Goal: Task Accomplishment & Management: Complete application form

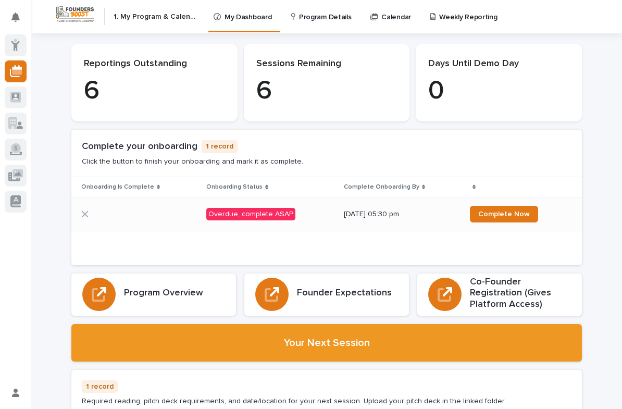
click at [264, 212] on div "Overdue, complete ASAP" at bounding box center [250, 214] width 89 height 13
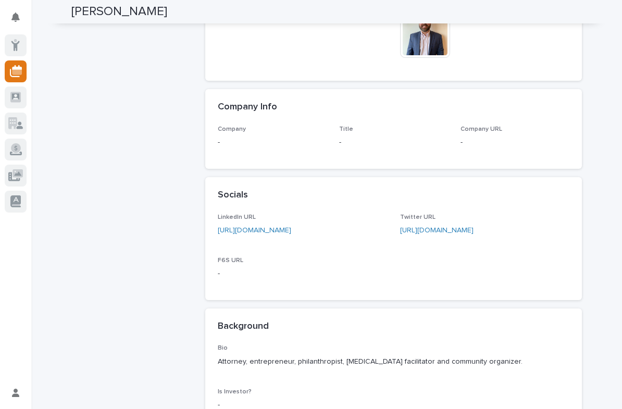
scroll to position [478, 0]
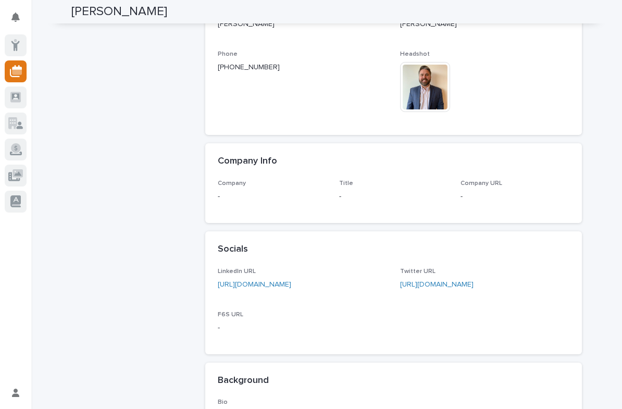
click at [511, 191] on p "-" at bounding box center [514, 196] width 109 height 11
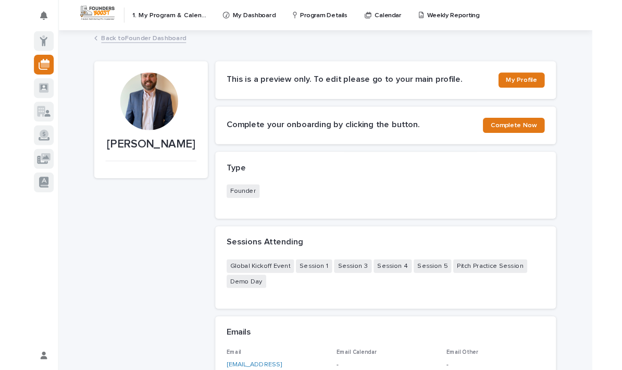
scroll to position [0, 0]
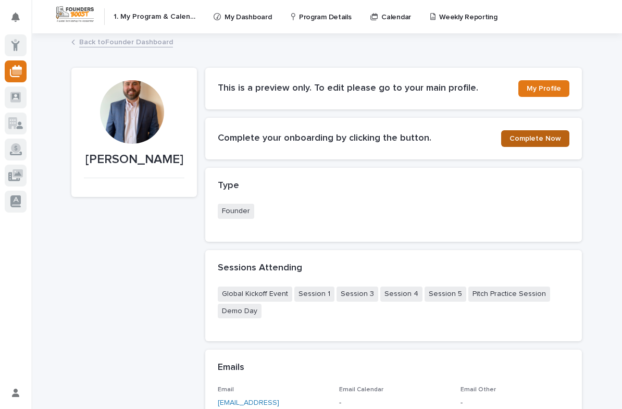
click at [550, 137] on span "Complete Now" at bounding box center [535, 138] width 52 height 7
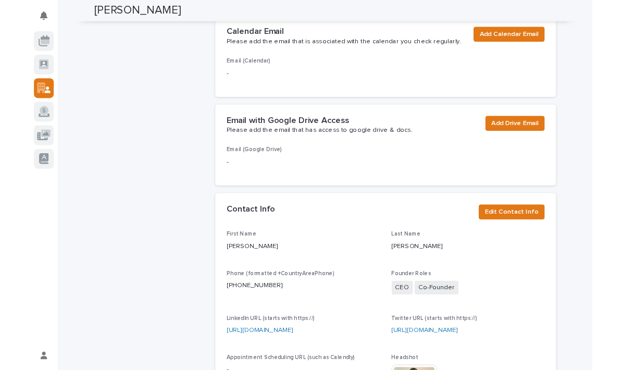
scroll to position [306, 0]
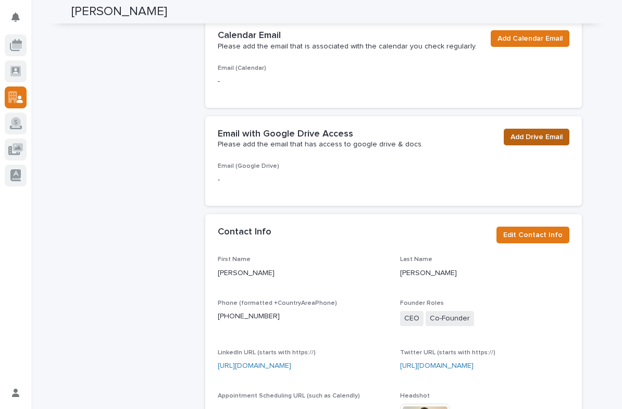
click at [549, 132] on span "Add Drive Email" at bounding box center [536, 137] width 52 height 10
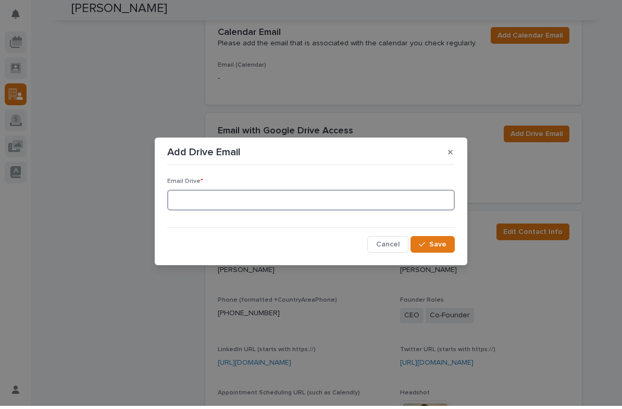
click at [310, 204] on input at bounding box center [310, 203] width 287 height 21
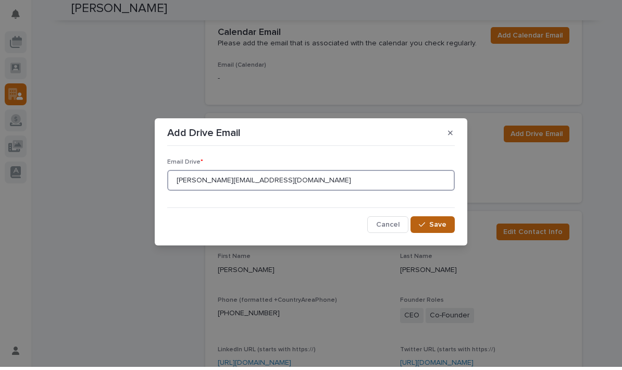
type input "Jonny@whiteflagapp.com"
click at [442, 226] on span "Save" at bounding box center [437, 227] width 17 height 7
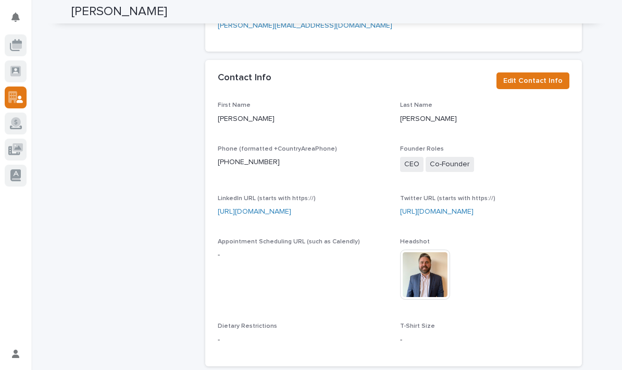
scroll to position [460, 0]
click at [548, 80] on button "Edit Contact Info" at bounding box center [532, 81] width 73 height 17
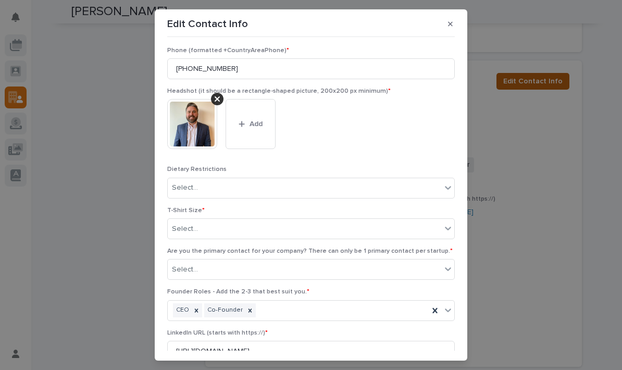
scroll to position [93, 0]
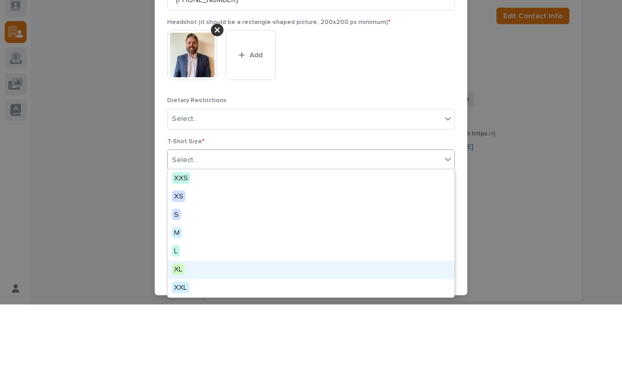
click at [191, 326] on div "XL" at bounding box center [311, 335] width 286 height 18
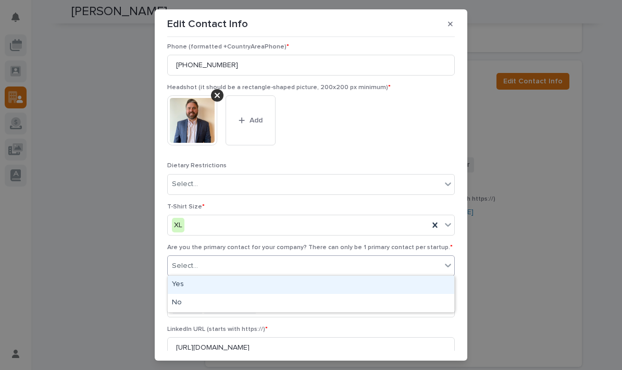
click at [270, 284] on div "Yes" at bounding box center [311, 284] width 286 height 18
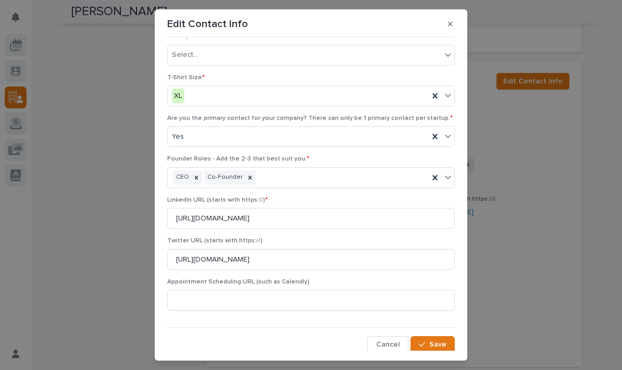
scroll to position [222, 0]
click at [442, 341] on span "Save" at bounding box center [437, 344] width 17 height 7
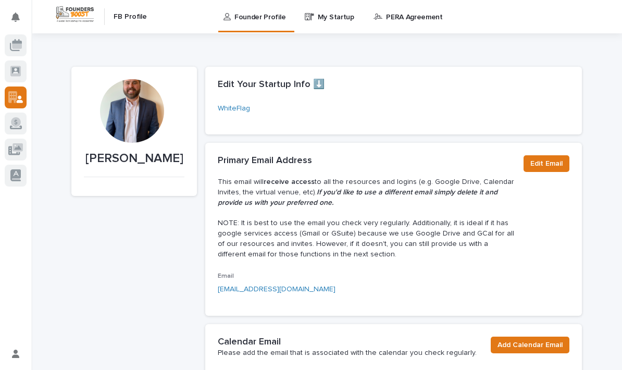
scroll to position [0, 0]
click at [338, 18] on p "My Startup" at bounding box center [336, 11] width 36 height 22
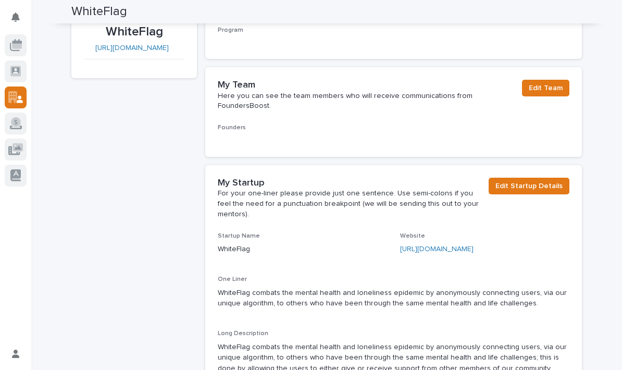
scroll to position [126, 0]
click at [557, 88] on span "Edit Team" at bounding box center [546, 88] width 34 height 10
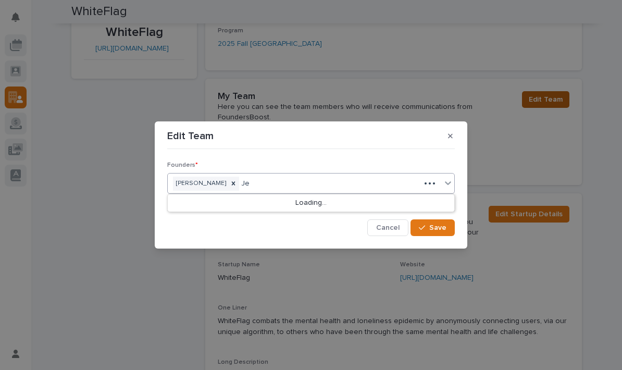
type input "J"
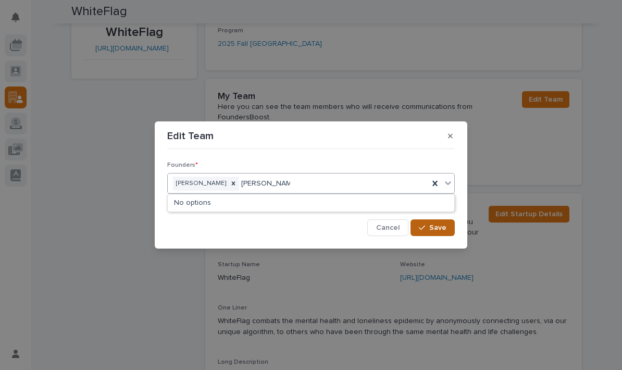
type input "Jess LoPresti"
click at [442, 226] on span "Save" at bounding box center [437, 227] width 17 height 7
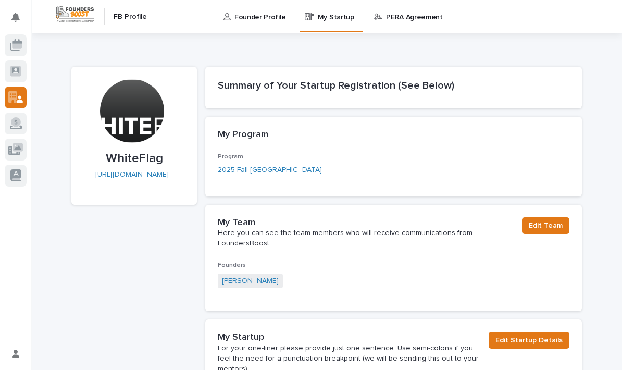
scroll to position [0, 0]
click at [130, 18] on h2 "FB Profile" at bounding box center [130, 16] width 33 height 9
click at [122, 20] on h2 "FB Profile" at bounding box center [130, 16] width 33 height 9
click at [128, 108] on div at bounding box center [132, 111] width 64 height 64
click at [143, 122] on div at bounding box center [132, 111] width 64 height 64
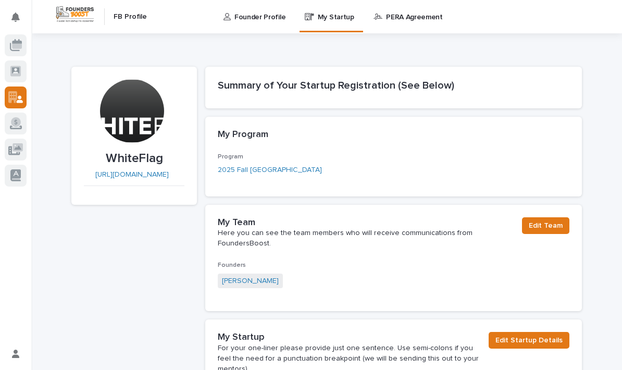
click at [154, 156] on p "WhiteFlag" at bounding box center [134, 158] width 100 height 15
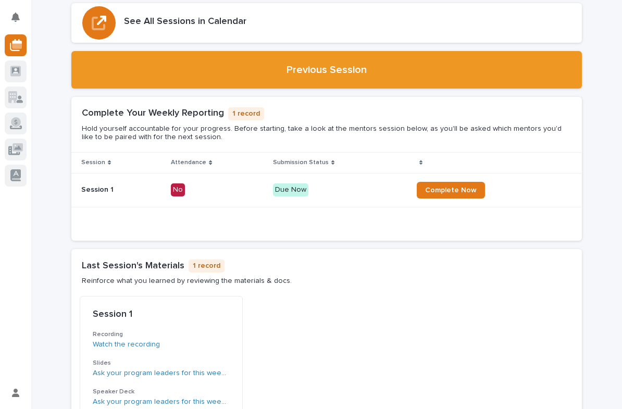
scroll to position [765, 0]
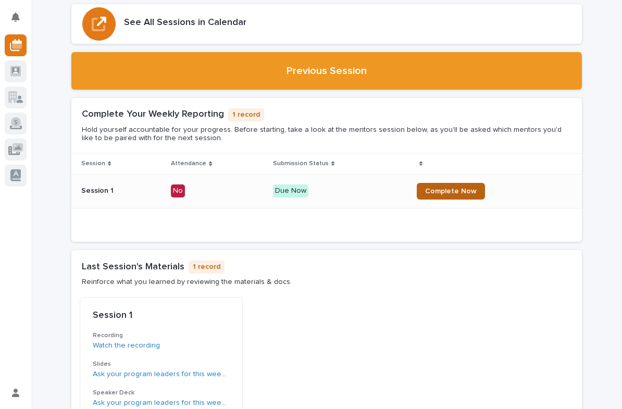
click at [466, 187] on span "Complete Now" at bounding box center [451, 190] width 52 height 7
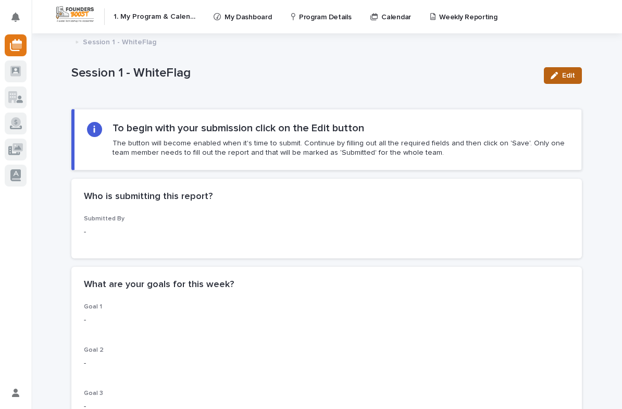
click at [566, 77] on span "Edit" at bounding box center [568, 75] width 13 height 7
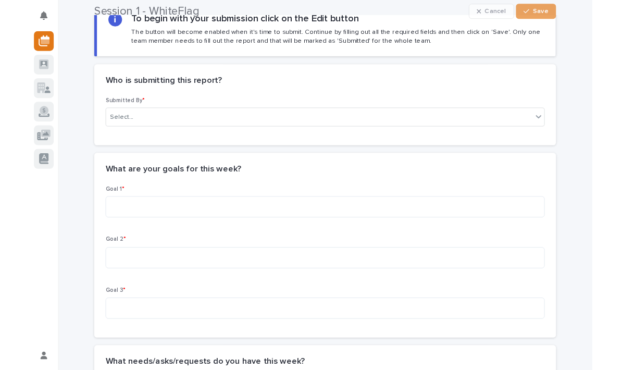
scroll to position [108, 0]
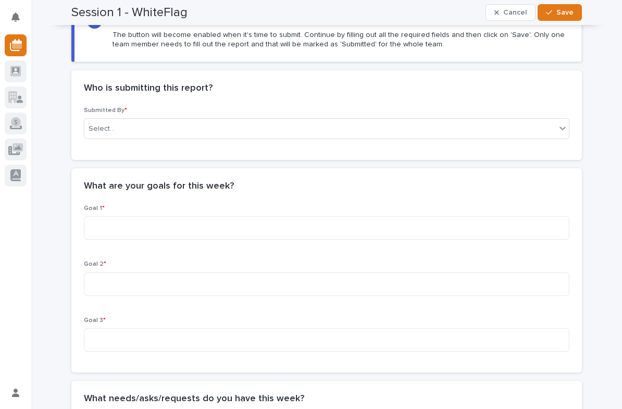
click at [570, 128] on div "Submitted By * Select..." at bounding box center [326, 133] width 510 height 53
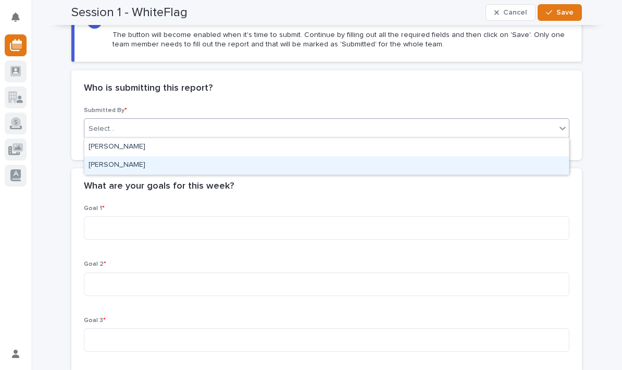
click at [106, 167] on div "[PERSON_NAME]" at bounding box center [326, 165] width 484 height 18
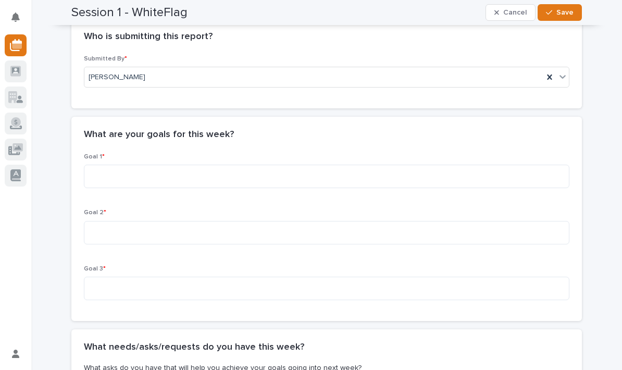
scroll to position [160, 0]
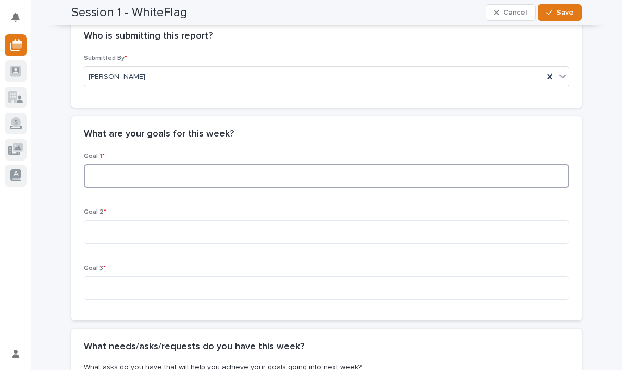
click at [529, 167] on textarea at bounding box center [326, 175] width 485 height 23
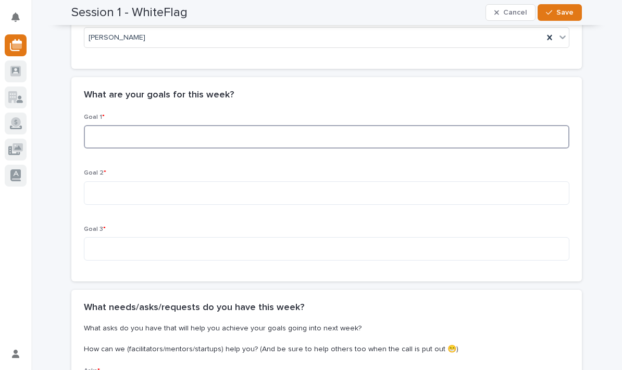
scroll to position [200, 0]
type textarea "Understand the program"
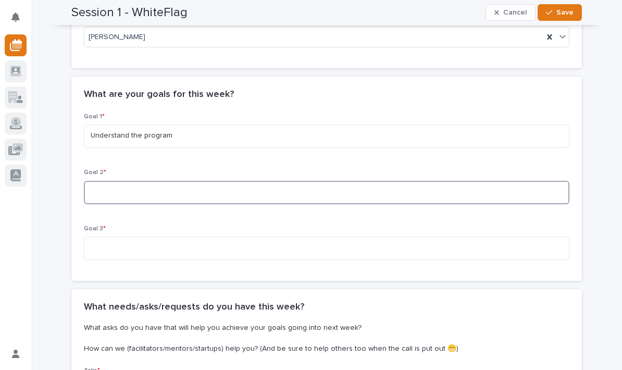
click at [289, 188] on textarea at bounding box center [326, 192] width 485 height 23
type textarea "Network with fellow founders, advisors and FB team members"
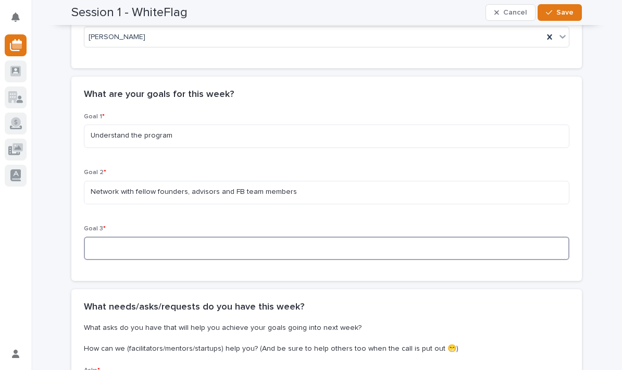
click at [265, 243] on textarea at bounding box center [326, 247] width 485 height 23
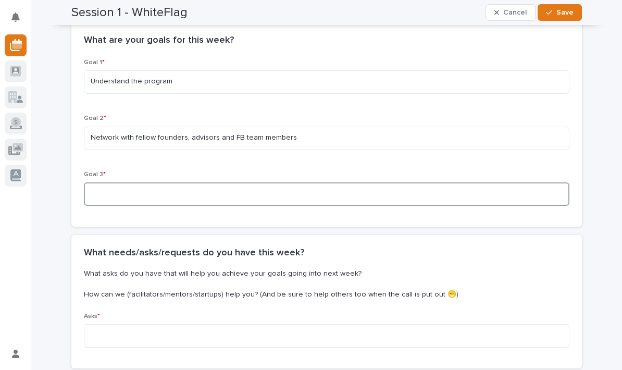
scroll to position [260, 0]
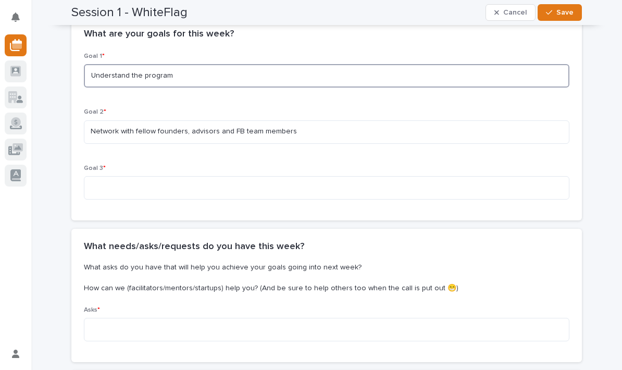
click at [345, 71] on textarea "Understand the program" at bounding box center [326, 75] width 485 height 23
click at [345, 70] on textarea "Understand the program" at bounding box center [326, 75] width 485 height 23
type textarea "U"
type textarea "Optimize the pitch"
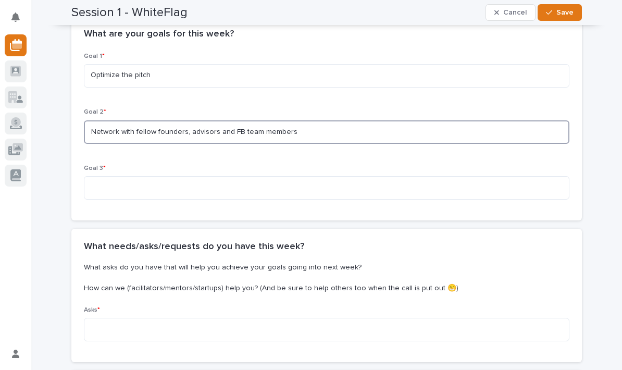
click at [394, 120] on textarea "Network with fellow founders, advisors and FB team members" at bounding box center [326, 131] width 485 height 23
click at [393, 117] on div "Goal 2 * Network with fellow founders, advisors and FB team members" at bounding box center [326, 129] width 485 height 43
click at [398, 129] on textarea "Network with fellow founders, advisors and FB team members" at bounding box center [326, 131] width 485 height 23
click at [381, 125] on textarea "Network with fellow founders, advisors and FB team members" at bounding box center [326, 131] width 485 height 23
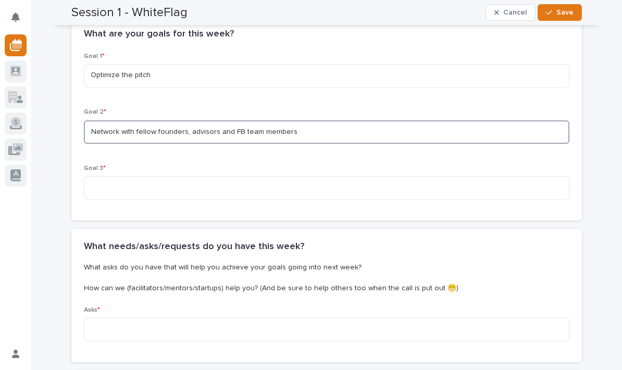
click at [380, 125] on textarea "Network with fellow founders, advisors and FB team members" at bounding box center [326, 131] width 485 height 23
type textarea "C"
type textarea "F"
type textarea "S"
type textarea "U"
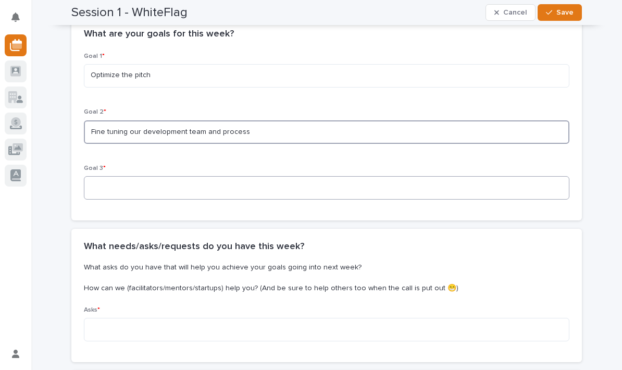
type textarea "Fine tuning our development team and process"
click at [330, 195] on textarea at bounding box center [326, 187] width 485 height 23
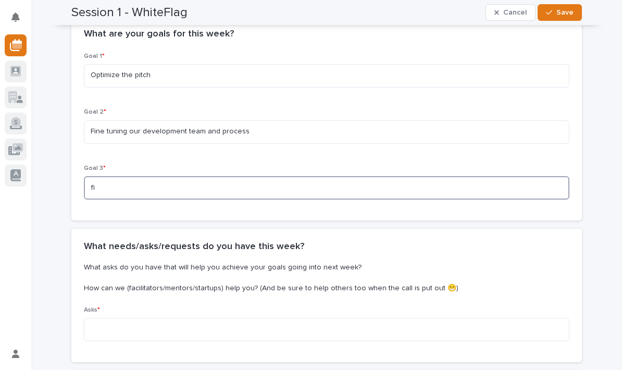
type textarea "f"
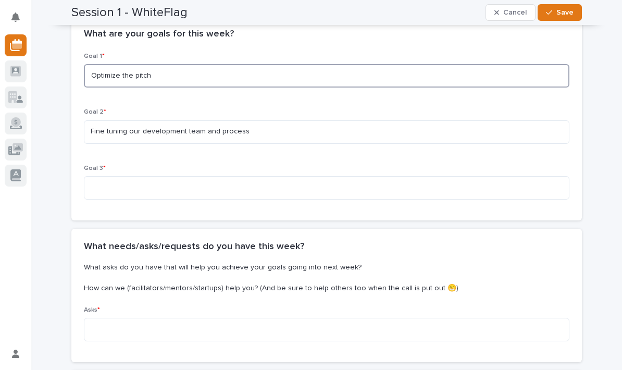
click at [309, 64] on textarea "Optimize the pitch" at bounding box center [326, 75] width 485 height 23
click at [367, 64] on textarea "Optimize the pitch" at bounding box center [326, 75] width 485 height 23
click at [390, 71] on textarea "Optimize the pitch" at bounding box center [326, 75] width 485 height 23
type textarea "Optimize the pitch - tell our amazing story in a digestible way"
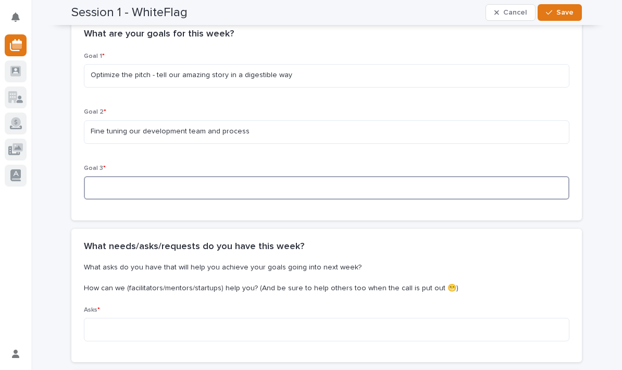
click at [279, 196] on textarea at bounding box center [326, 187] width 485 height 23
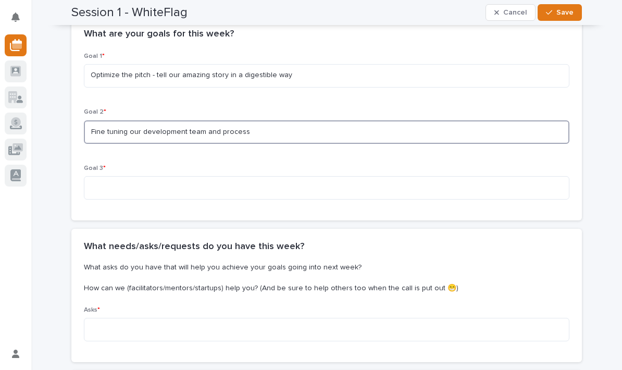
click at [209, 134] on textarea "Fine tuning our development team and process" at bounding box center [326, 131] width 485 height 23
click at [199, 140] on textarea "Fine tuning our development team and process" at bounding box center [326, 131] width 485 height 23
click at [209, 131] on textarea "Fine tuning our development team and process" at bounding box center [326, 131] width 485 height 23
type textarea "Fine tuning our development goals and process"
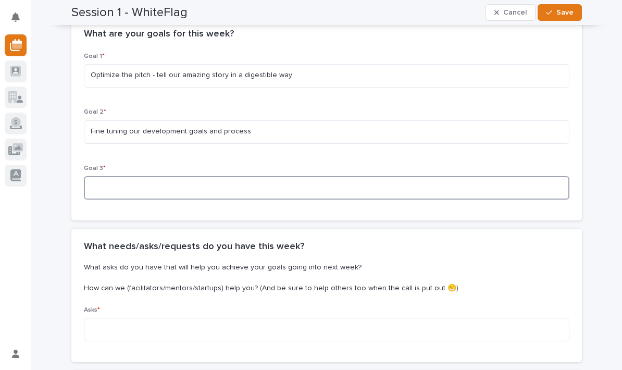
click at [248, 186] on textarea at bounding box center [326, 187] width 485 height 23
type textarea "u"
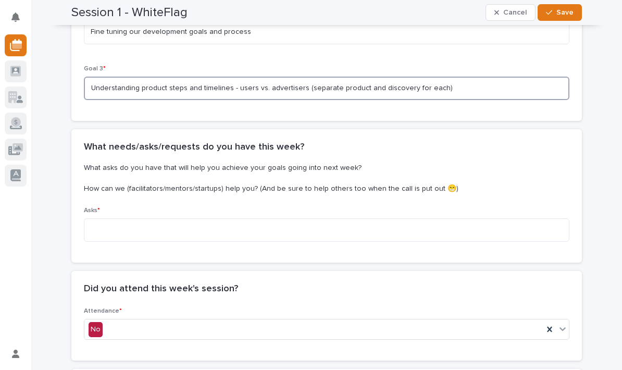
scroll to position [365, 0]
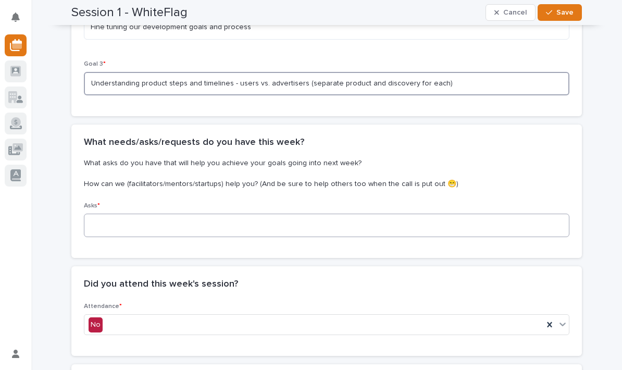
type textarea "Understanding product steps and timelines - users vs. advertisers (separate pro…"
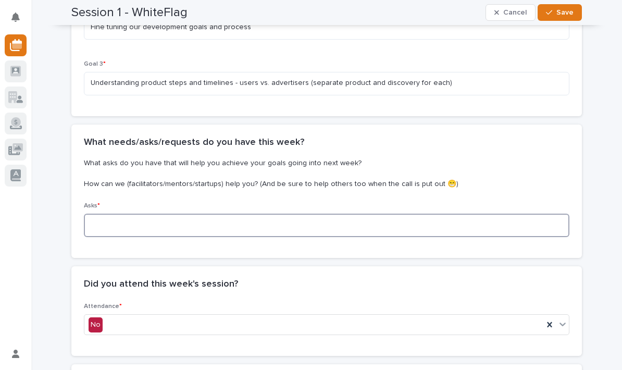
click at [526, 223] on textarea at bounding box center [326, 224] width 485 height 23
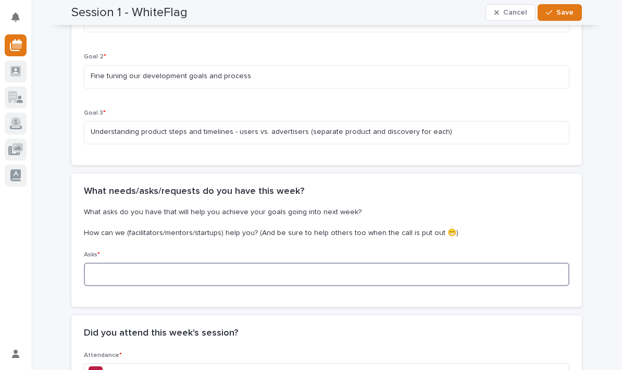
scroll to position [318, 0]
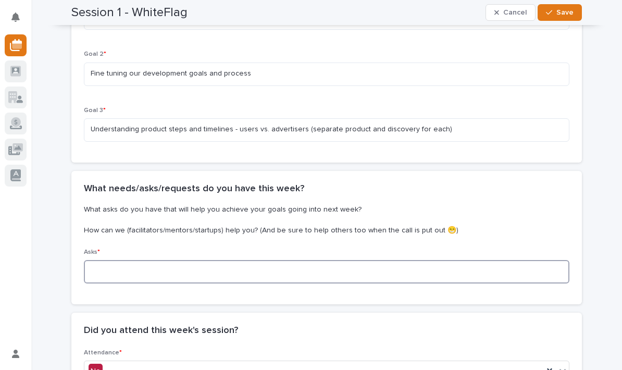
type textarea "d"
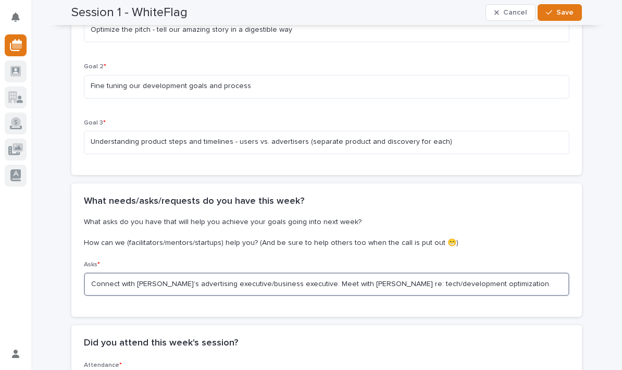
scroll to position [319, 0]
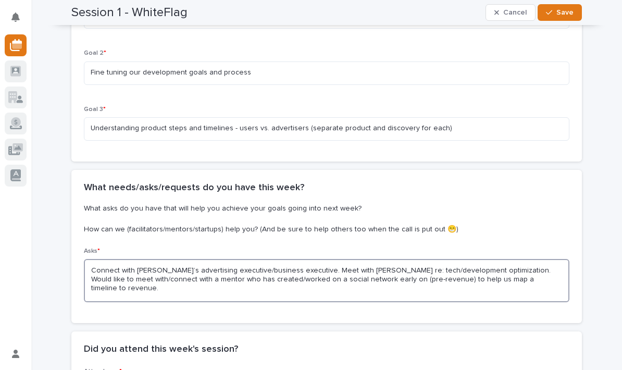
click at [312, 267] on textarea "Connect with Greg’s advertising executive/business executive. Meet with Elizabe…" at bounding box center [326, 280] width 485 height 43
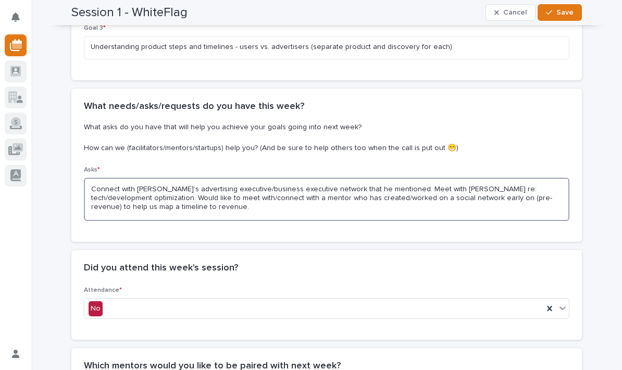
scroll to position [419, 0]
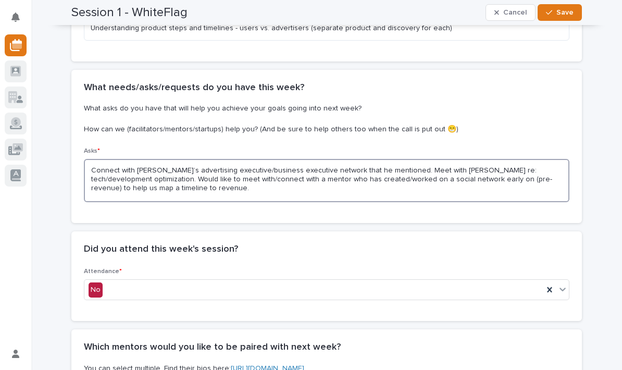
click at [272, 186] on textarea "Connect with Greg’s advertising executive/business executive network that he me…" at bounding box center [326, 180] width 485 height 43
click at [381, 191] on textarea "Connect with Greg’s advertising executive/business executive network that he me…" at bounding box center [326, 180] width 485 height 43
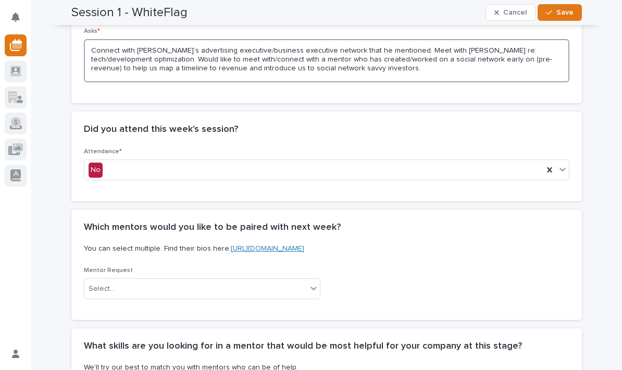
scroll to position [533, 0]
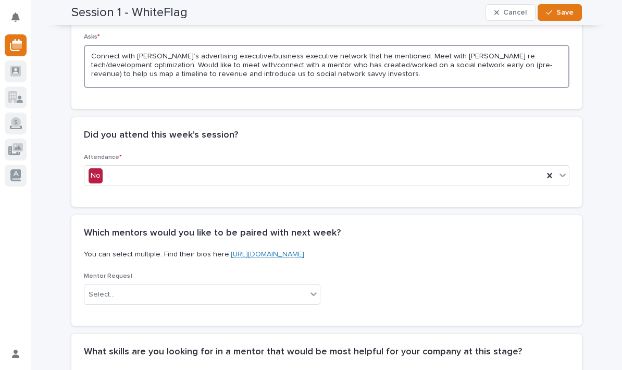
type textarea "Connect with Greg’s advertising executive/business executive network that he me…"
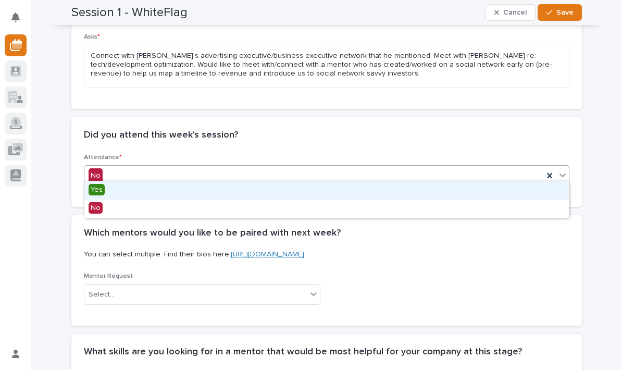
click at [126, 192] on div "Yes" at bounding box center [326, 190] width 484 height 18
click at [97, 189] on span "Yes" at bounding box center [97, 189] width 16 height 11
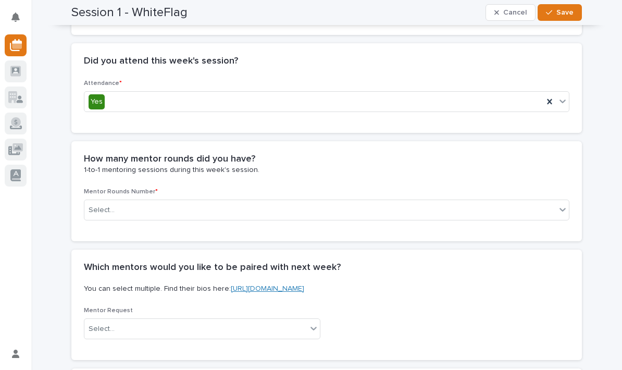
scroll to position [607, 0]
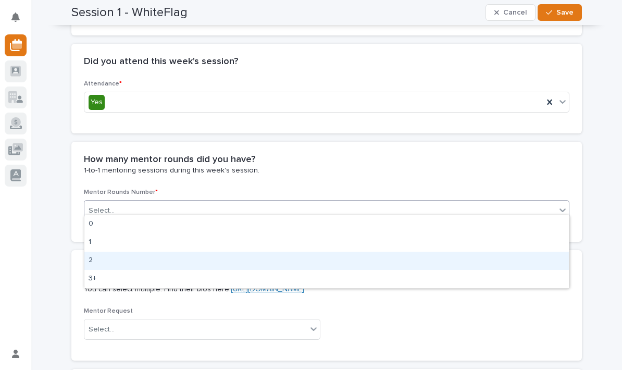
click at [87, 255] on div "2" at bounding box center [326, 261] width 484 height 18
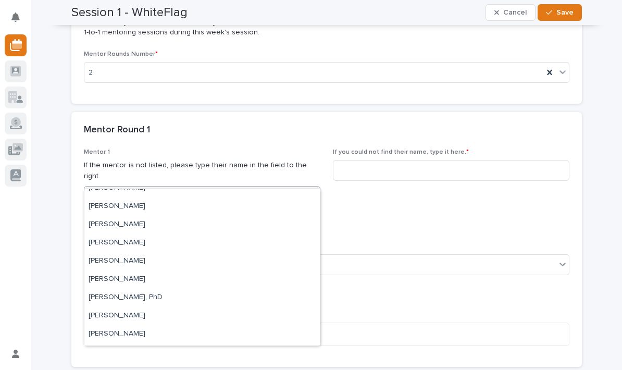
scroll to position [155, 0]
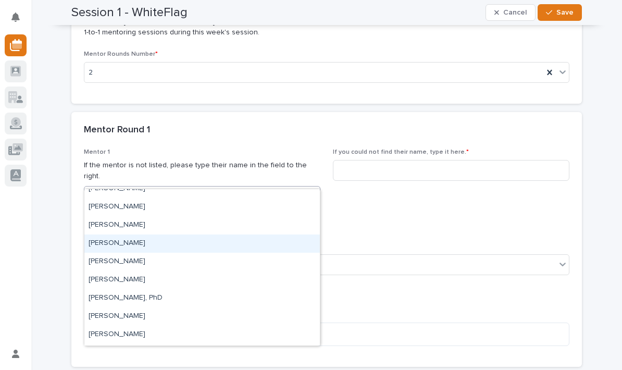
click at [108, 237] on div "Elizabeth Sandoval" at bounding box center [201, 243] width 235 height 18
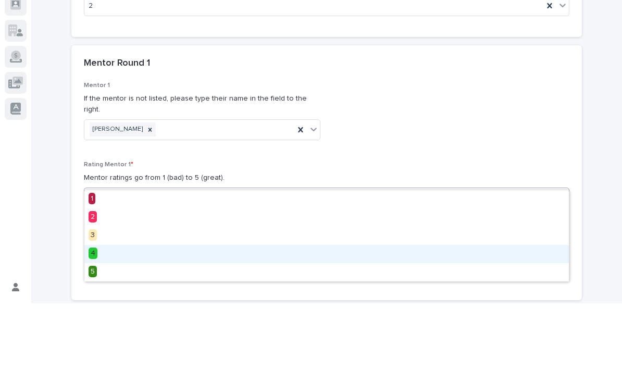
click at [95, 314] on span "4" at bounding box center [93, 319] width 9 height 11
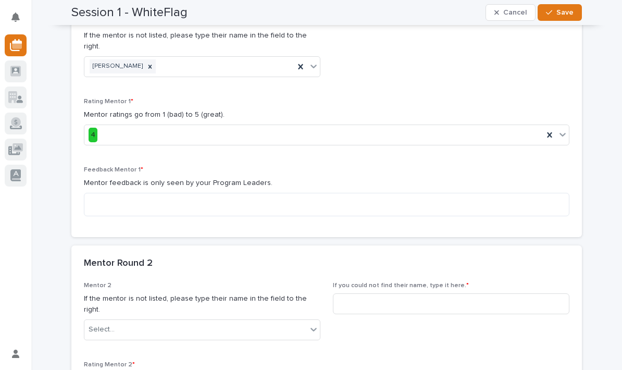
scroll to position [882, 0]
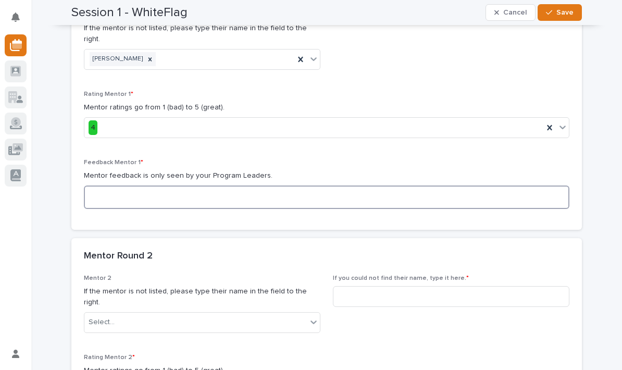
click at [540, 185] on textarea at bounding box center [326, 196] width 485 height 23
type textarea "I"
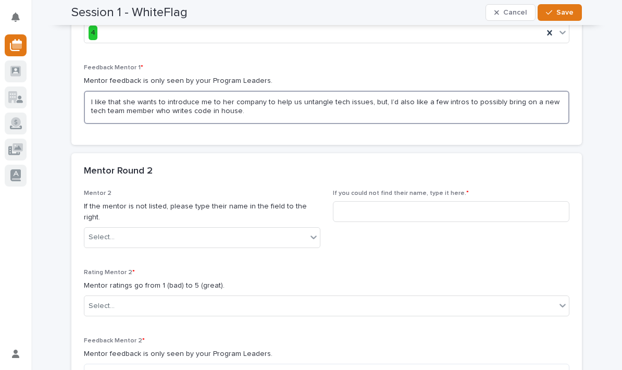
scroll to position [1006, 0]
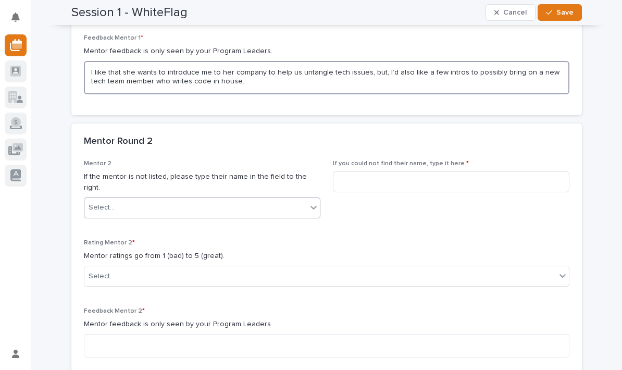
type textarea "I like that she wants to introduce me to her company to help us untangle tech i…"
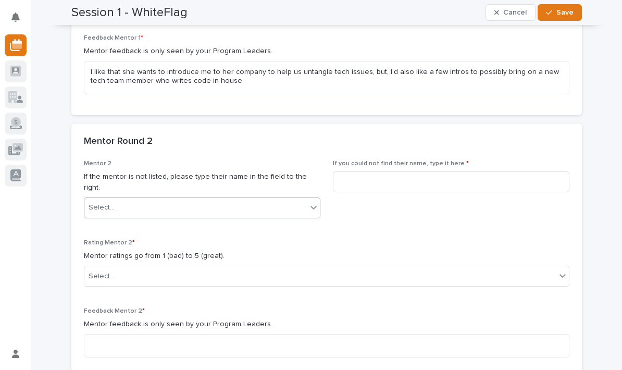
click at [314, 202] on icon at bounding box center [313, 207] width 10 height 10
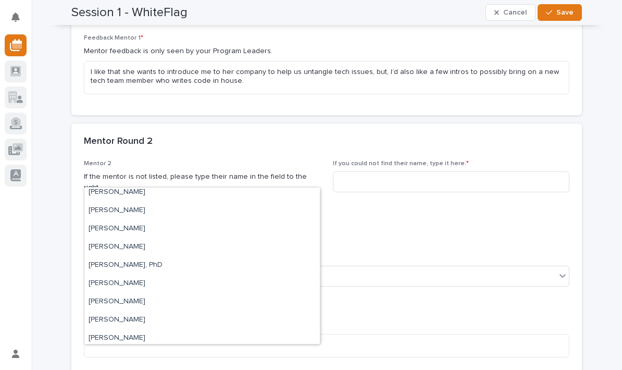
scroll to position [217, 0]
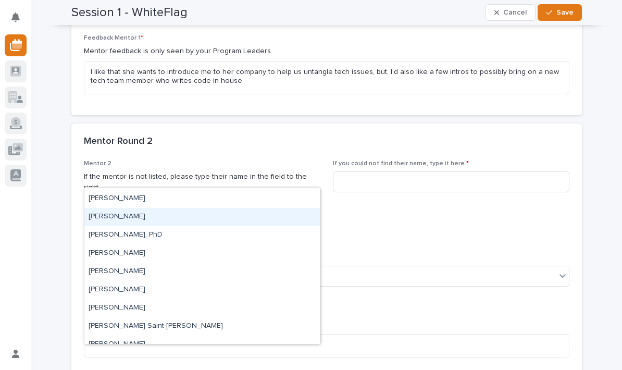
click at [148, 221] on div "Greg Maczka" at bounding box center [201, 217] width 235 height 18
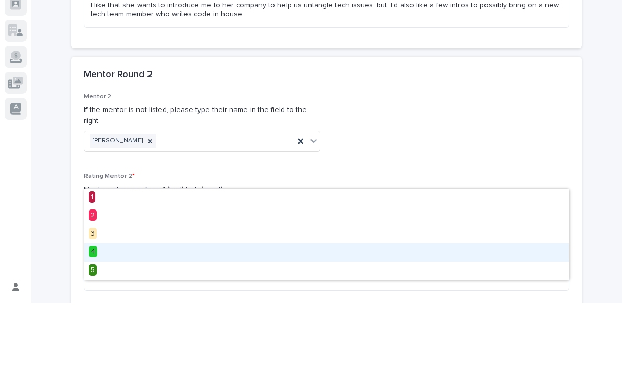
click at [97, 310] on div "4" at bounding box center [326, 319] width 484 height 18
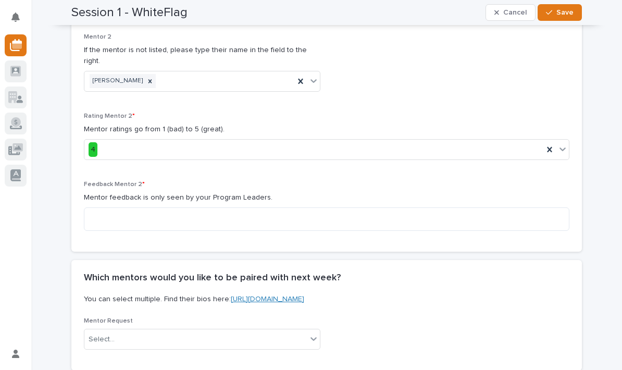
scroll to position [1133, 0]
click at [365, 207] on textarea at bounding box center [326, 218] width 485 height 23
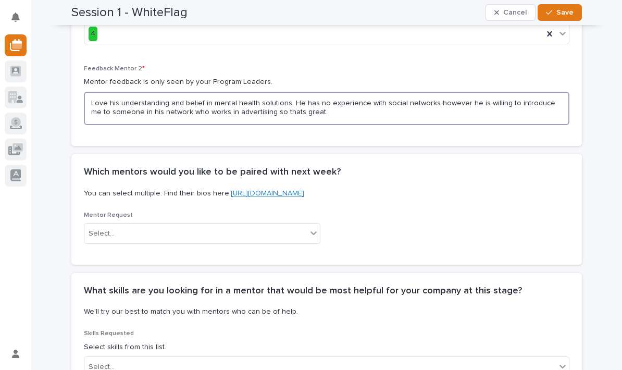
scroll to position [1253, 0]
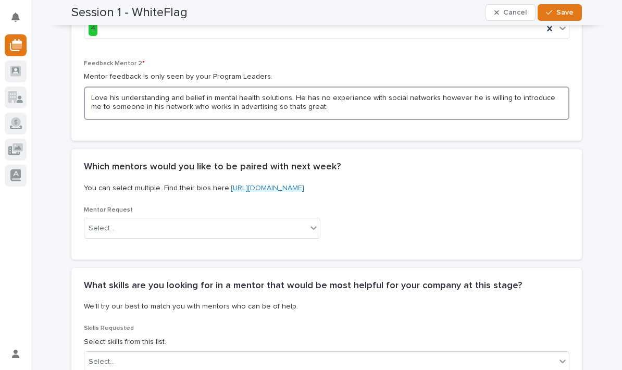
type textarea "Love his understanding and belief in mental health solutions. He has no experie…"
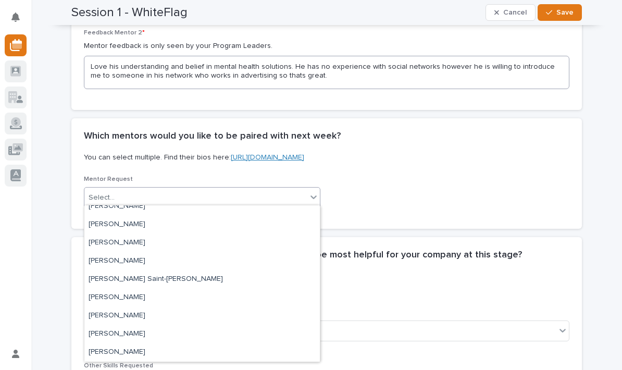
scroll to position [1285, 0]
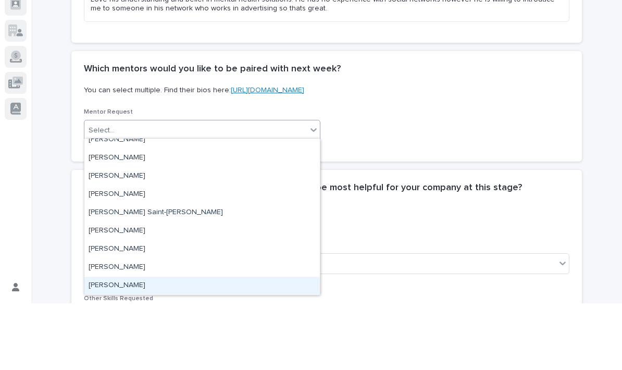
click at [129, 343] on div "Yann Goarin" at bounding box center [201, 352] width 235 height 18
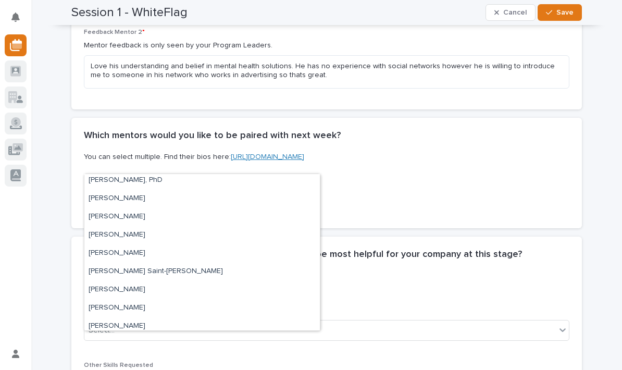
scroll to position [258, 0]
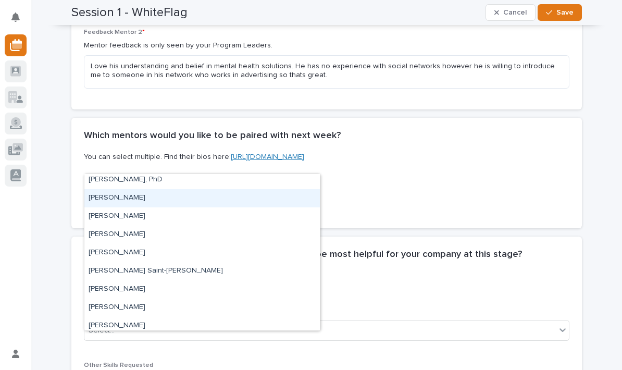
click at [128, 199] on div "James Deck" at bounding box center [201, 198] width 235 height 18
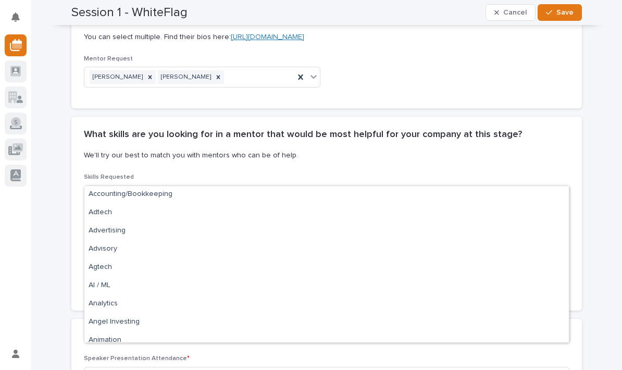
scroll to position [57, 0]
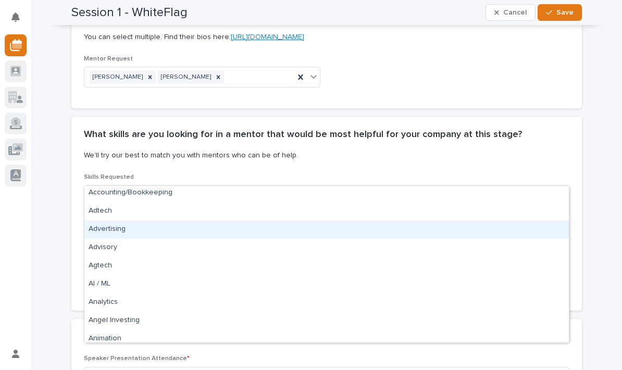
click at [117, 228] on div "Advertising" at bounding box center [326, 229] width 484 height 18
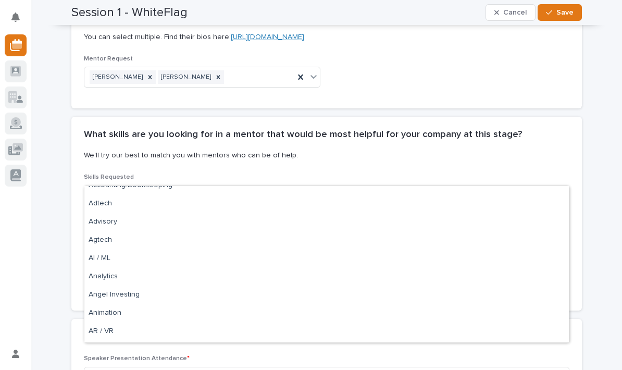
scroll to position [65, 0]
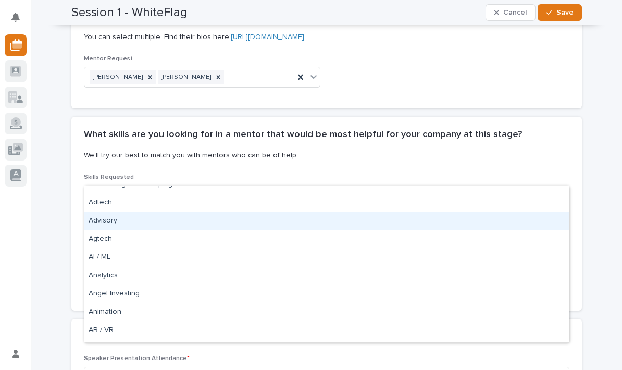
click at [121, 224] on div "Advisory" at bounding box center [326, 221] width 484 height 18
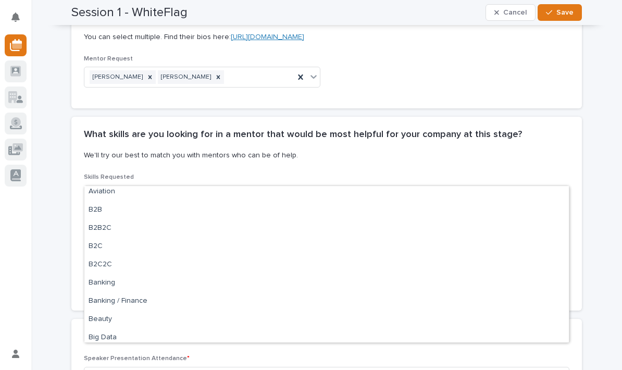
scroll to position [206, 0]
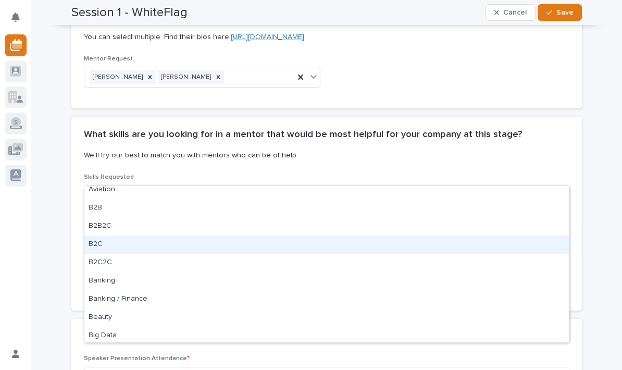
click at [116, 248] on div "B2C" at bounding box center [326, 244] width 484 height 18
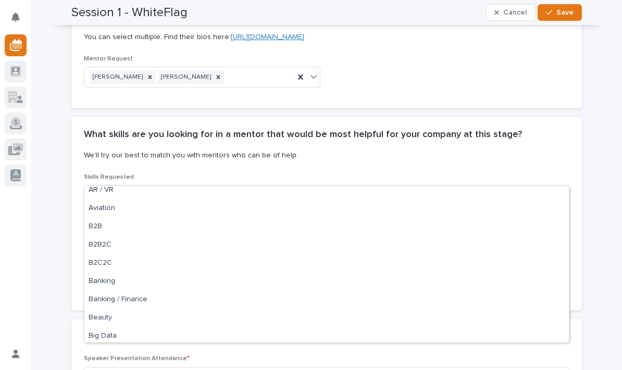
scroll to position [190, 0]
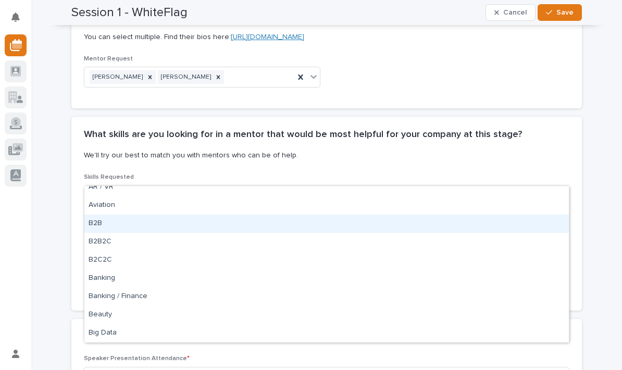
click at [116, 230] on div "B2B" at bounding box center [326, 224] width 484 height 18
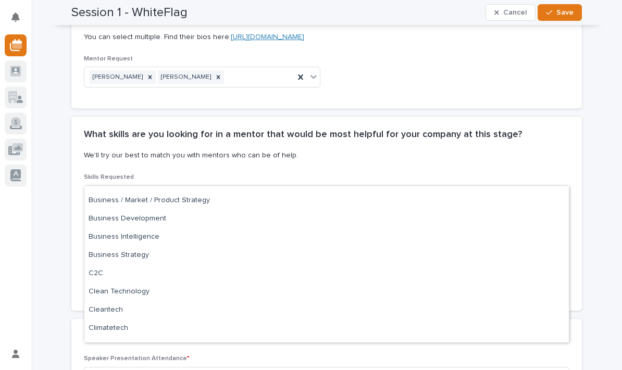
scroll to position [413, 0]
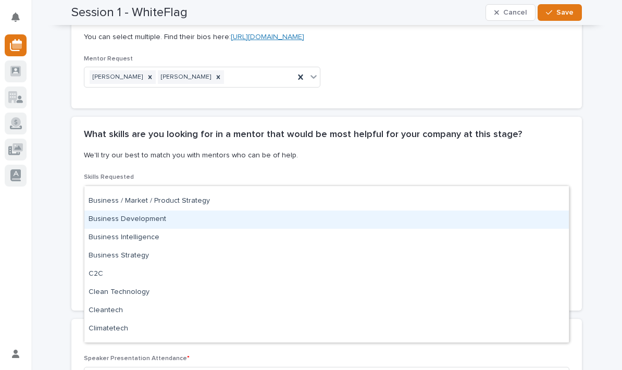
click at [148, 225] on div "Business Development" at bounding box center [326, 219] width 484 height 18
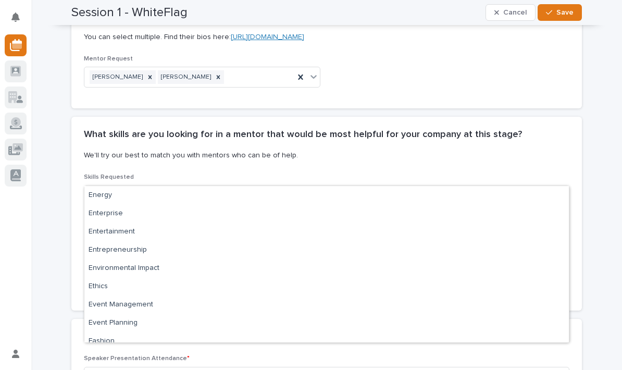
scroll to position [1367, 0]
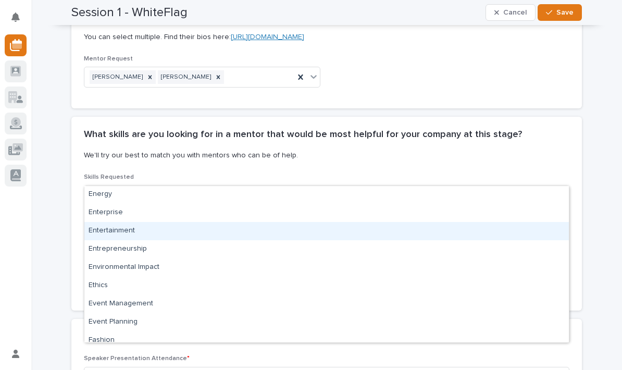
click at [115, 232] on div "Entertainment" at bounding box center [326, 231] width 484 height 18
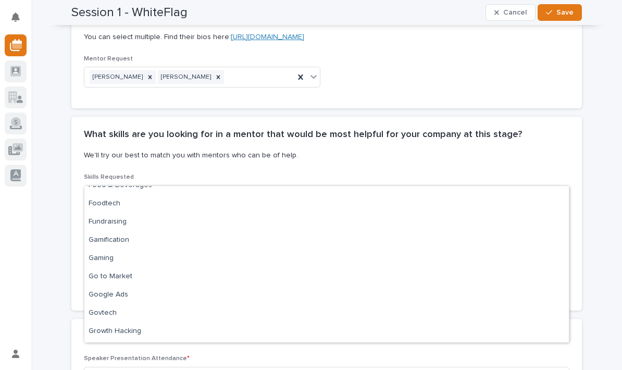
scroll to position [1651, 0]
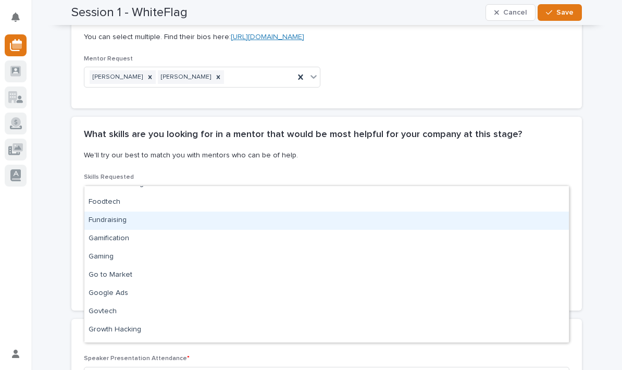
click at [104, 220] on div "Fundraising" at bounding box center [326, 220] width 484 height 18
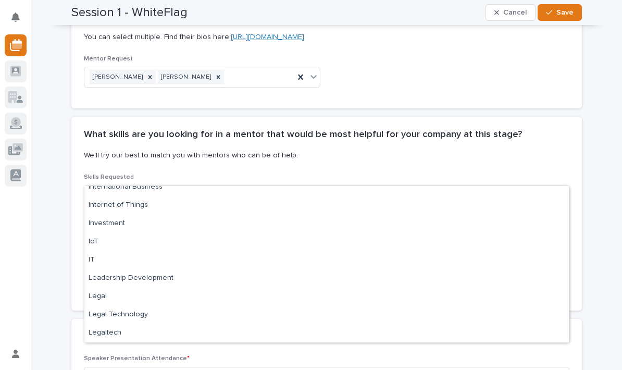
scroll to position [2126, 0]
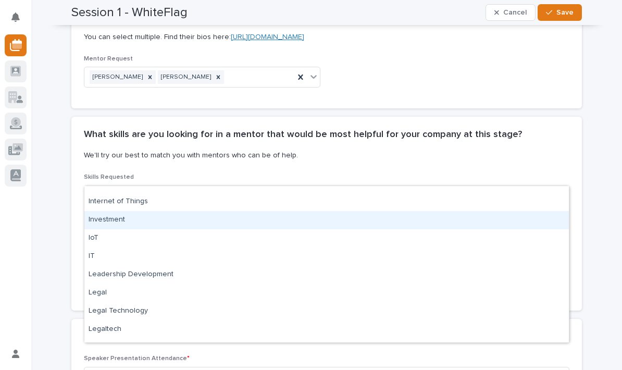
click at [106, 220] on div "Investment" at bounding box center [326, 220] width 484 height 18
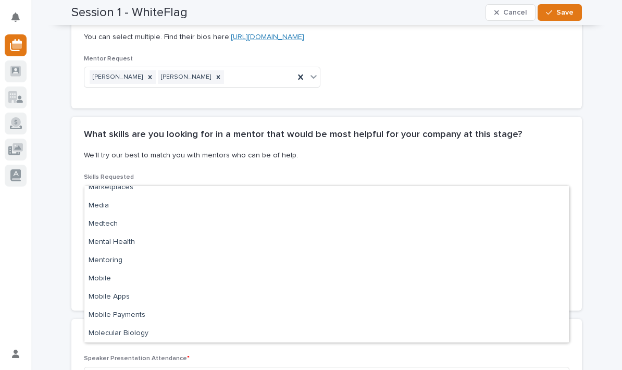
scroll to position [2414, 0]
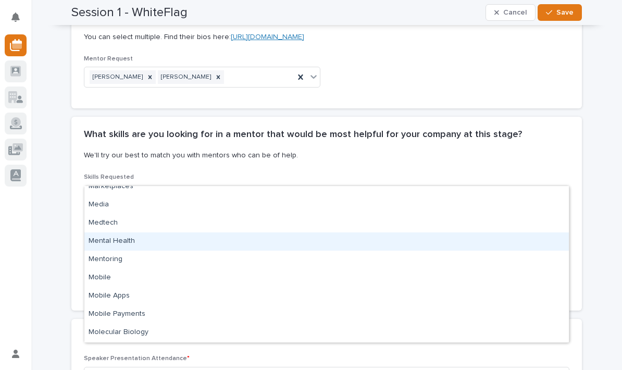
click at [105, 240] on div "Mental Health" at bounding box center [326, 241] width 484 height 18
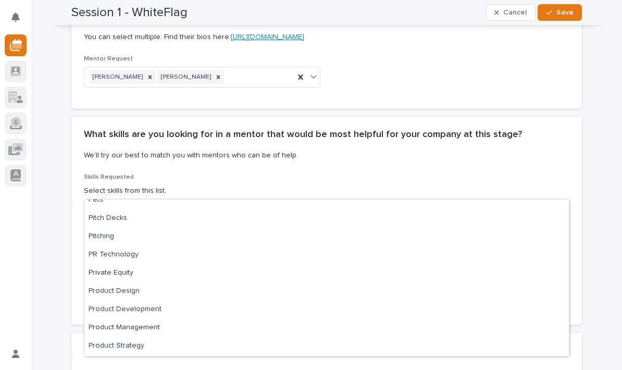
scroll to position [2691, 0]
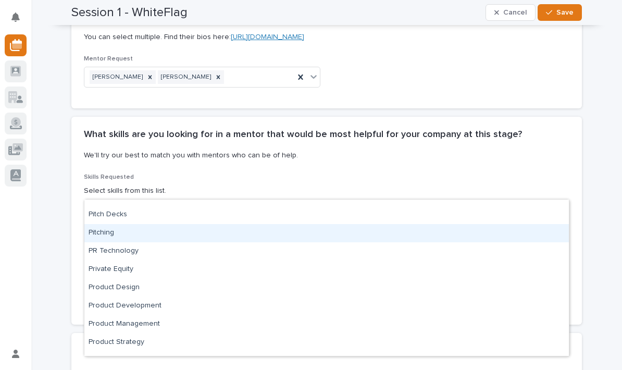
click at [497, 233] on div "Pitching" at bounding box center [326, 233] width 484 height 18
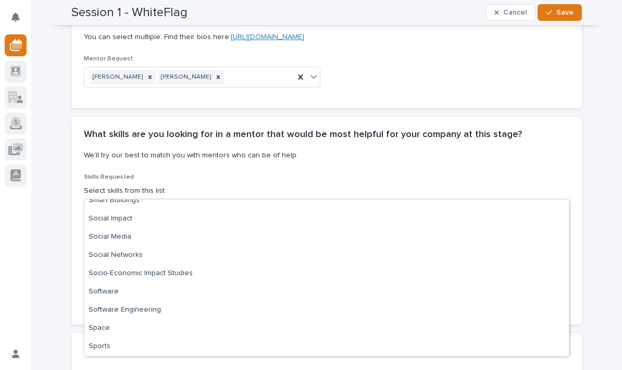
scroll to position [3085, 0]
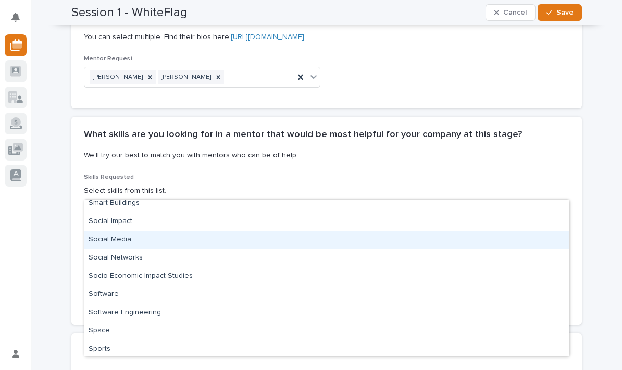
click at [103, 241] on div "Social Media" at bounding box center [326, 240] width 484 height 18
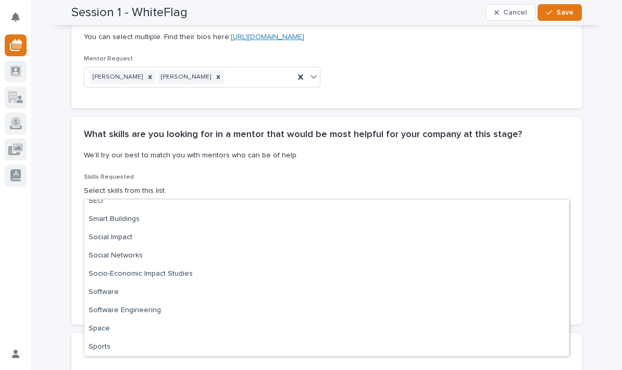
scroll to position [3075, 0]
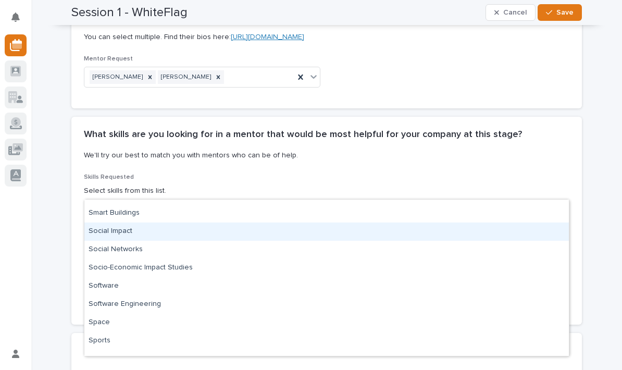
click at [100, 230] on div "Social Impact" at bounding box center [326, 231] width 484 height 18
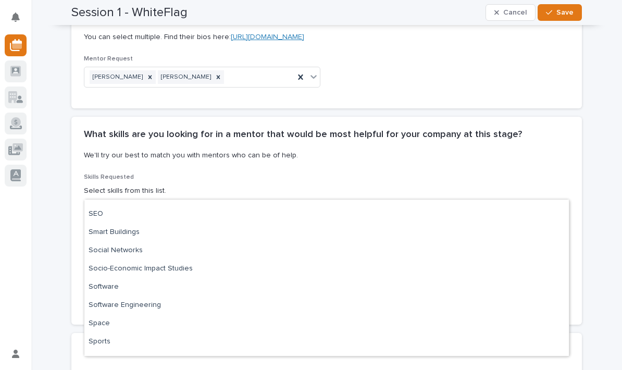
scroll to position [3057, 0]
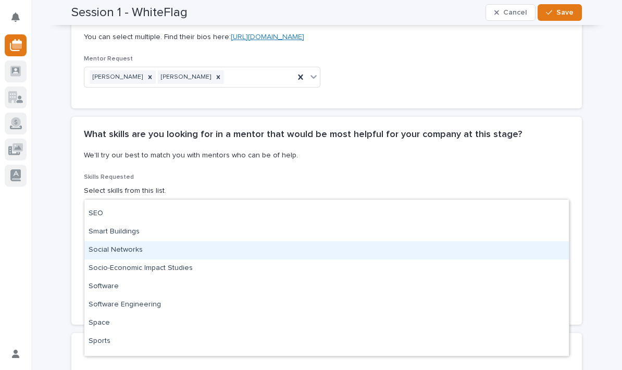
click at [108, 248] on div "Social Networks" at bounding box center [326, 250] width 484 height 18
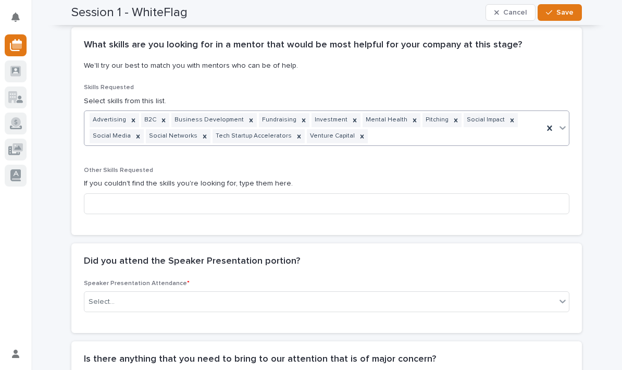
scroll to position [1501, 0]
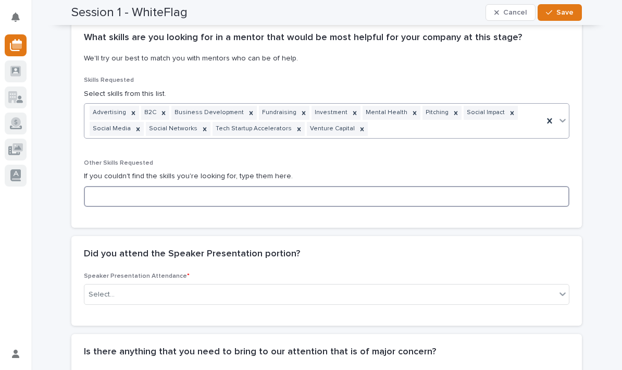
click at [514, 186] on input at bounding box center [326, 196] width 485 height 21
type input "M"
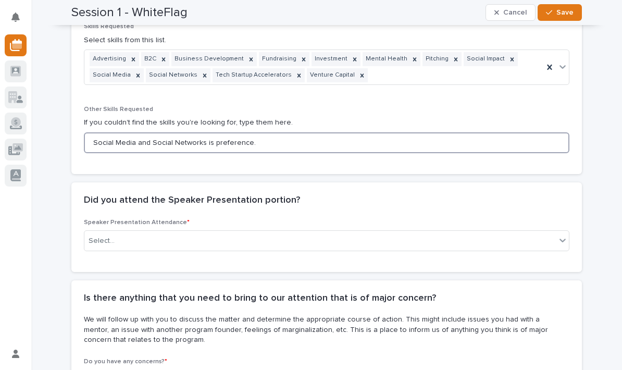
scroll to position [1555, 0]
type input "Social Media and Social Networks is preference."
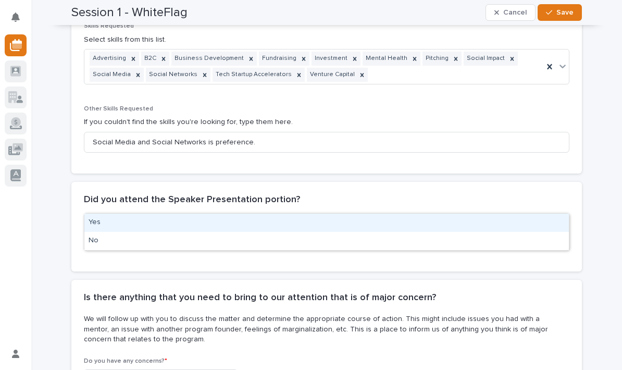
click at [122, 220] on div "Yes" at bounding box center [326, 222] width 484 height 18
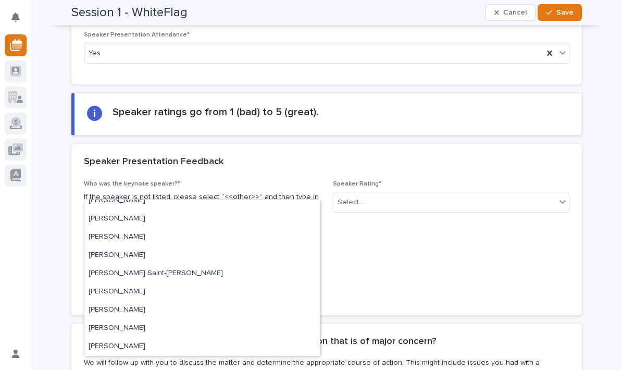
scroll to position [281, 0]
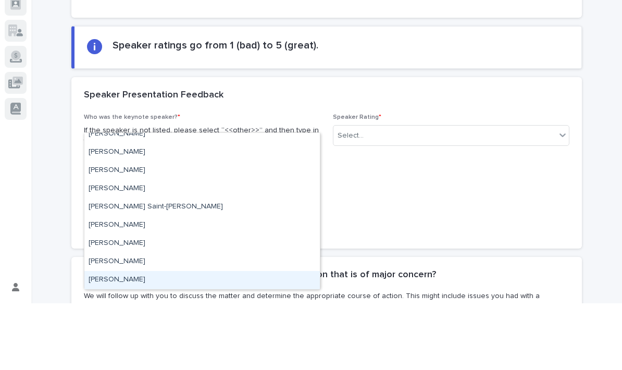
click at [133, 337] on div "Yann Goarin" at bounding box center [201, 346] width 235 height 18
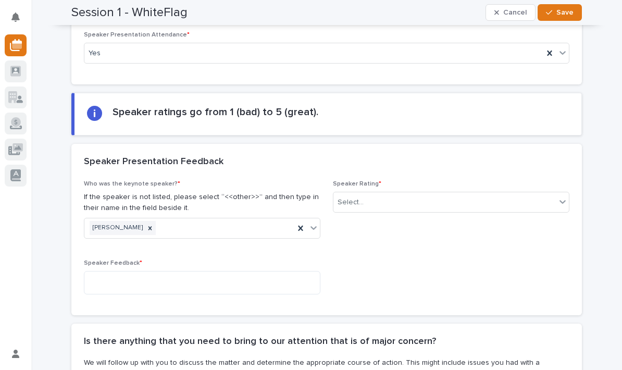
click at [570, 180] on div "Who was the keynote speaker? * If the speaker is not listed, please select “<<o…" at bounding box center [326, 247] width 510 height 135
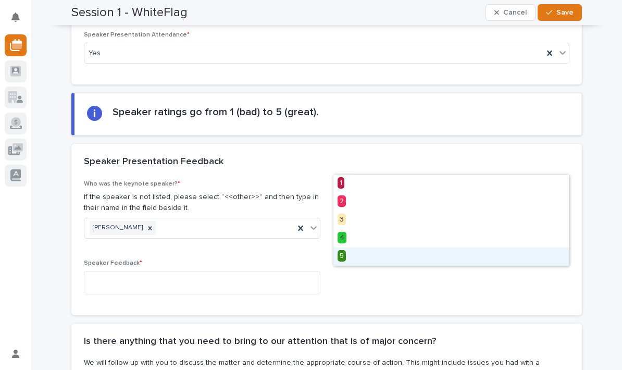
click at [347, 255] on div "5" at bounding box center [450, 256] width 235 height 18
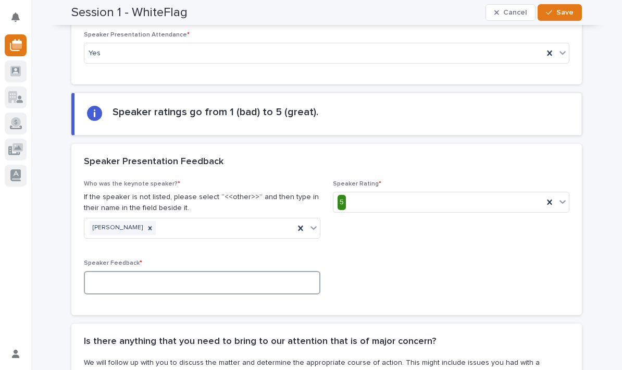
click at [238, 271] on textarea at bounding box center [202, 282] width 236 height 23
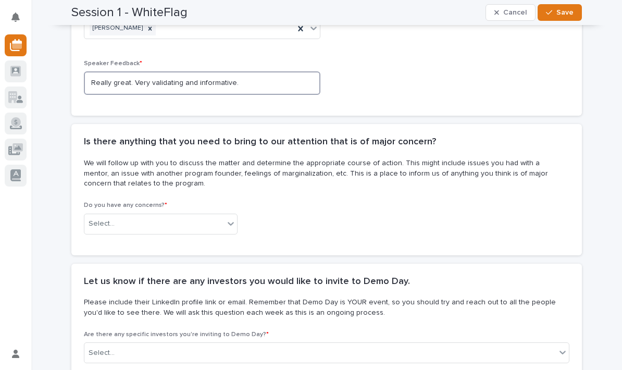
scroll to position [1943, 0]
type textarea "Really great. Very validating and informative."
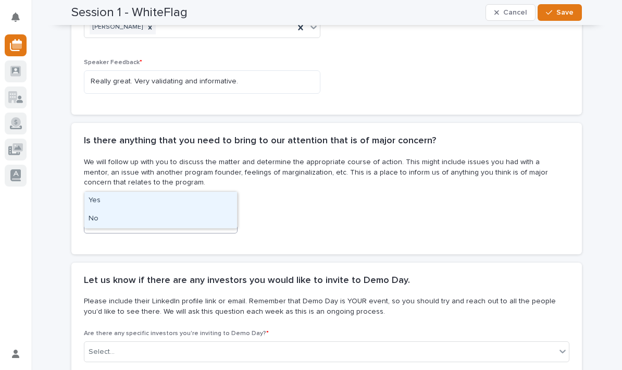
click at [123, 221] on div "No" at bounding box center [160, 219] width 153 height 18
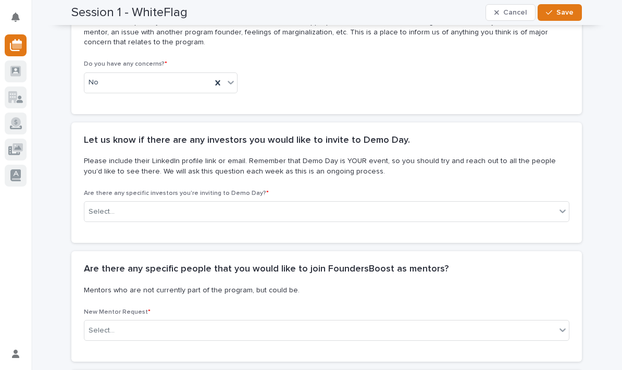
scroll to position [2083, 0]
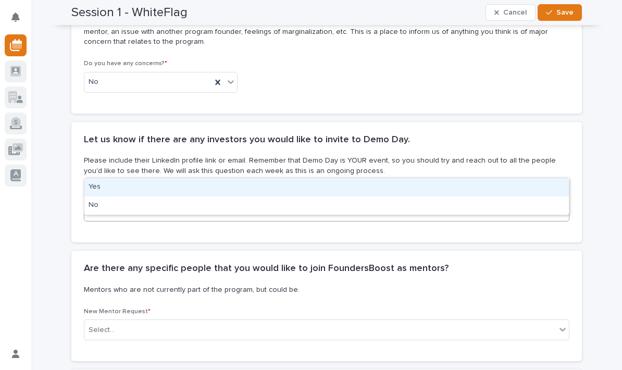
click at [90, 185] on div "Yes" at bounding box center [326, 187] width 484 height 18
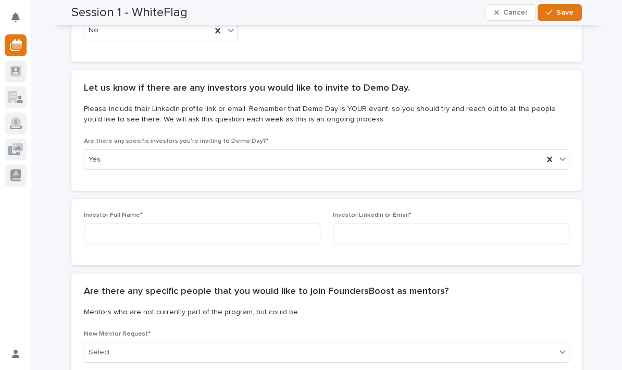
scroll to position [2133, 0]
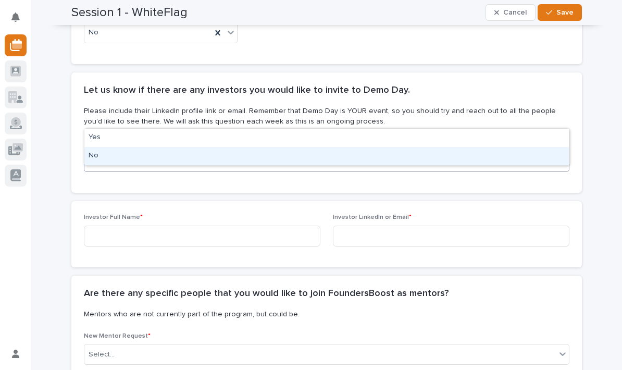
click at [95, 152] on div "No" at bounding box center [326, 156] width 484 height 18
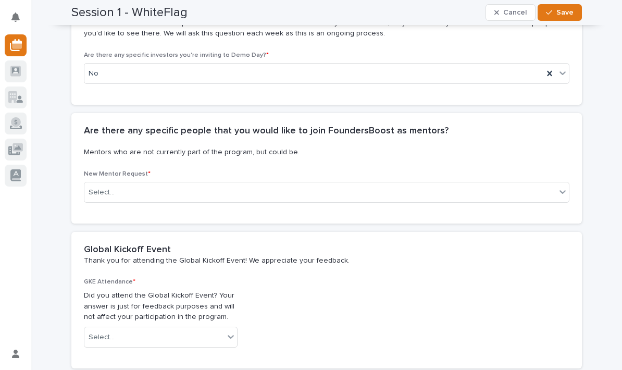
scroll to position [2220, 0]
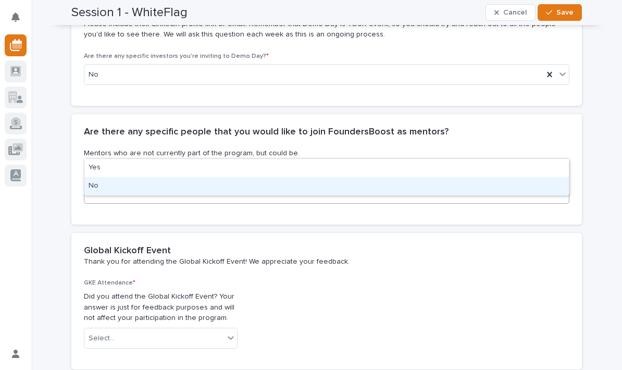
click at [98, 186] on div "No" at bounding box center [326, 186] width 484 height 18
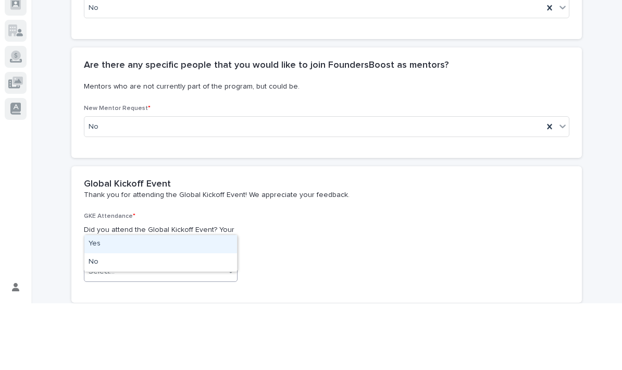
click at [93, 301] on div "Yes" at bounding box center [160, 310] width 153 height 18
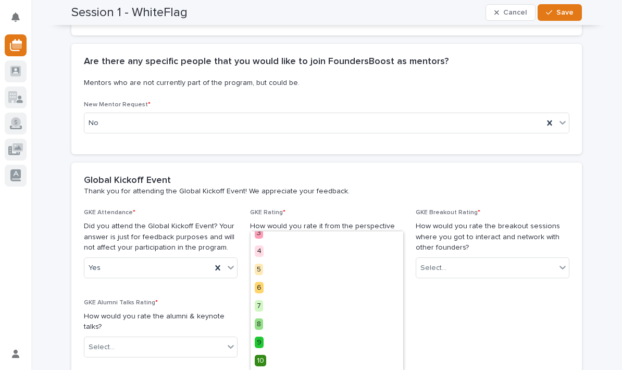
scroll to position [43, 0]
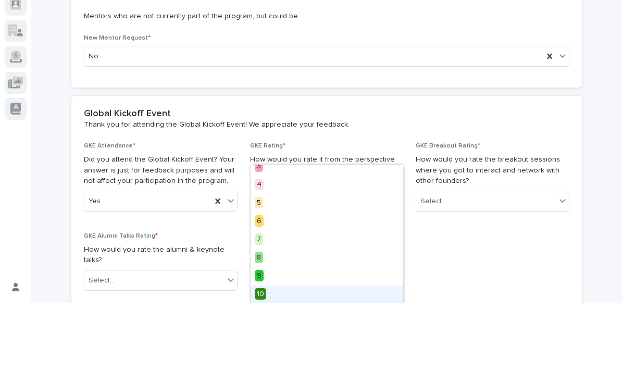
click at [272, 352] on div "10" at bounding box center [326, 361] width 153 height 18
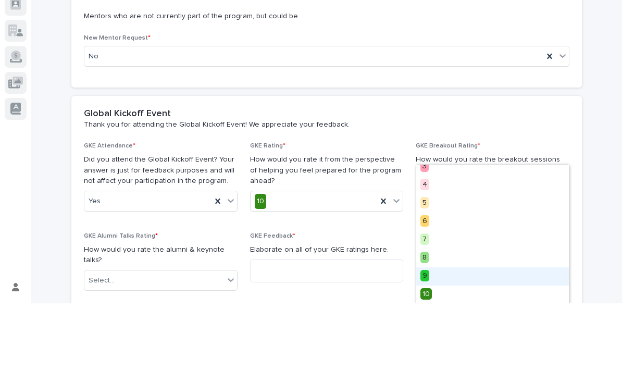
click at [440, 334] on div "9" at bounding box center [492, 343] width 153 height 18
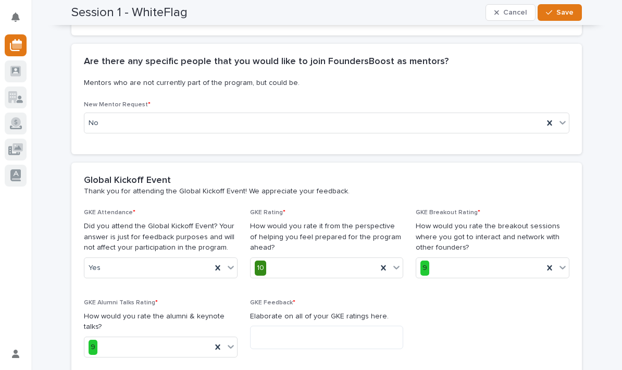
scroll to position [2290, 0]
click at [381, 325] on textarea at bounding box center [327, 336] width 154 height 23
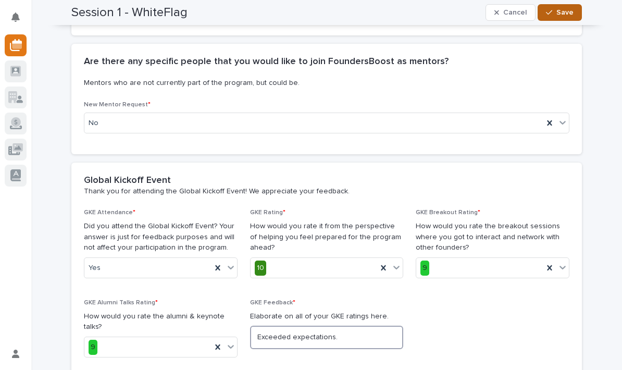
type textarea "Exceeded expectations."
click at [569, 15] on span "Save" at bounding box center [564, 12] width 17 height 7
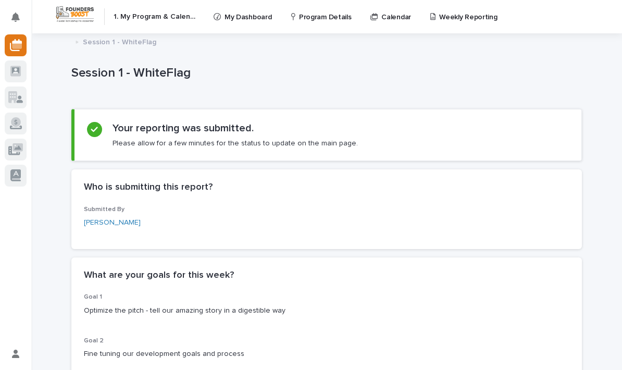
scroll to position [0, 0]
click at [193, 21] on div "1. My Program & Calendar" at bounding box center [125, 16] width 146 height 34
